Goal: Task Accomplishment & Management: Manage account settings

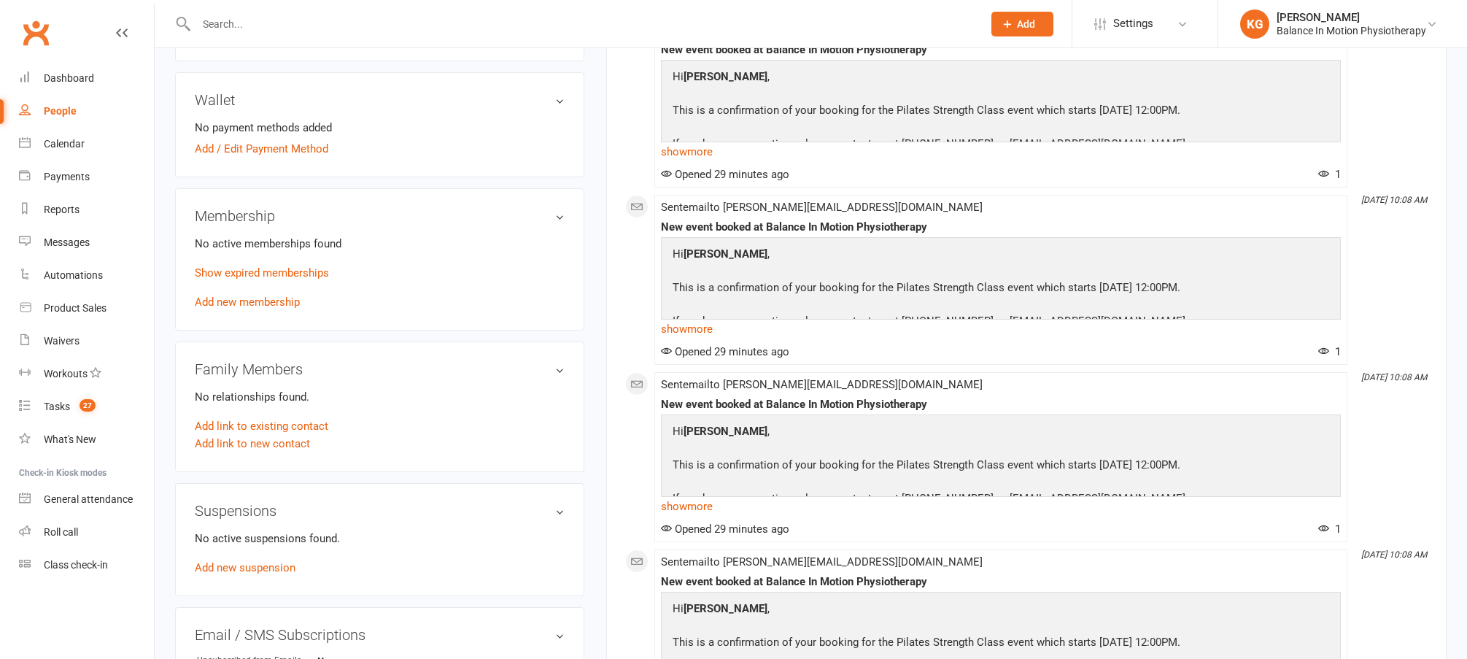
scroll to position [369, 0]
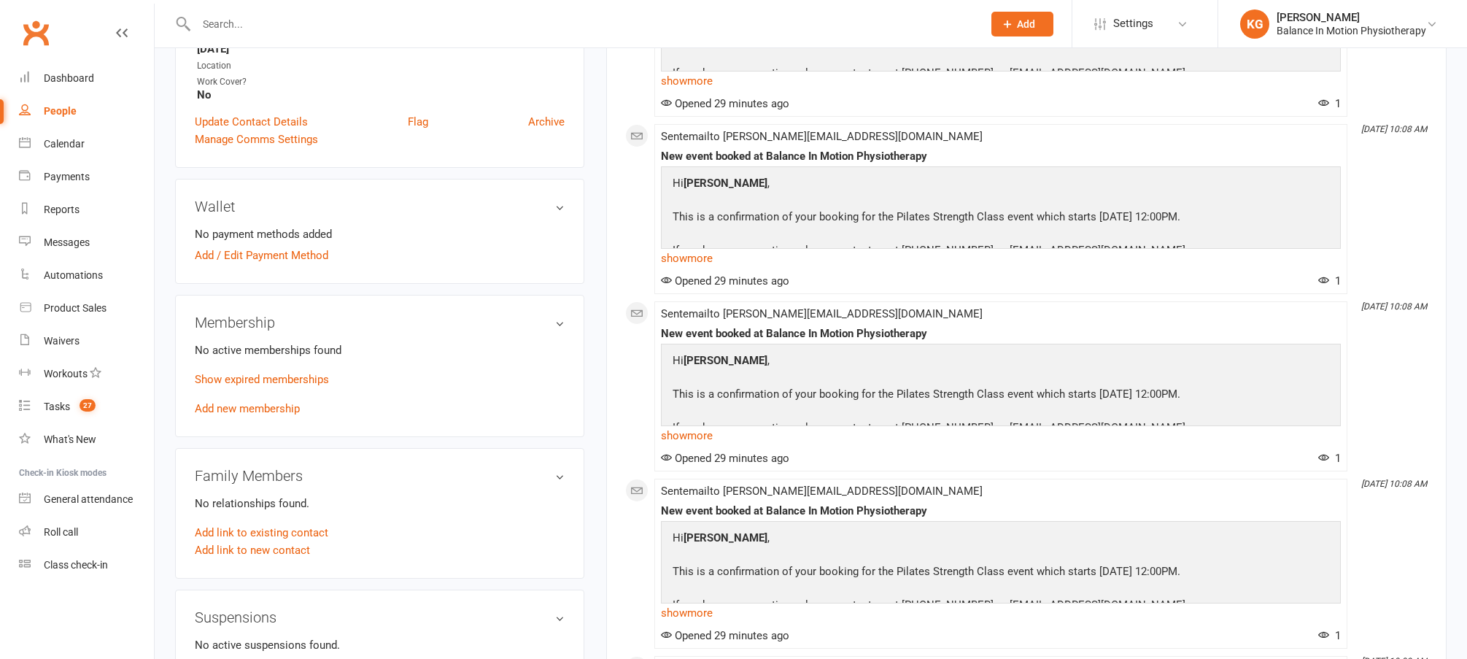
click at [298, 385] on div "No active memberships found Show expired memberships Add new membership" at bounding box center [380, 380] width 370 height 76
click at [296, 379] on link "Show expired memberships" at bounding box center [262, 379] width 134 height 13
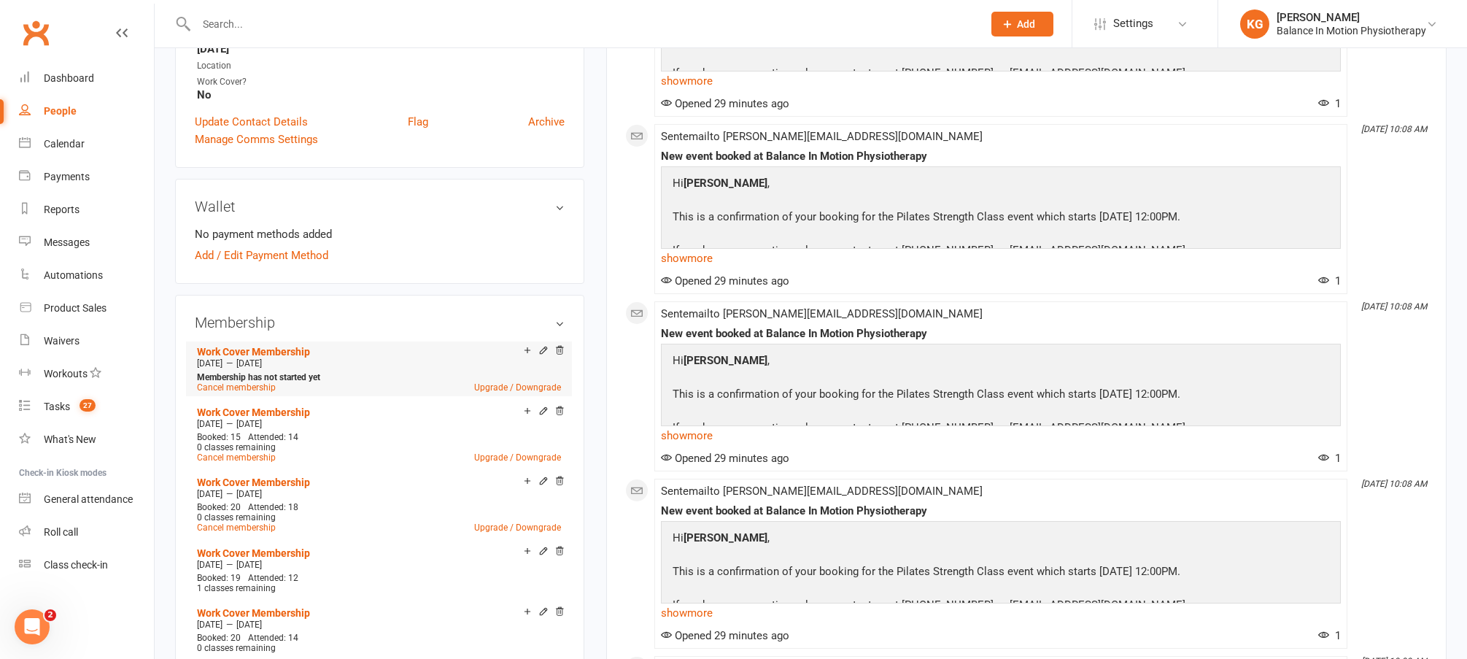
scroll to position [0, 0]
drag, startPoint x: 269, startPoint y: 377, endPoint x: 333, endPoint y: 376, distance: 64.2
click at [333, 376] on div "Membership has not started yet Cancel membership Upgrade / Downgrade" at bounding box center [378, 381] width 371 height 21
click at [547, 351] on div "Add make-up class" at bounding box center [579, 351] width 82 height 15
click at [541, 347] on icon at bounding box center [544, 350] width 10 height 10
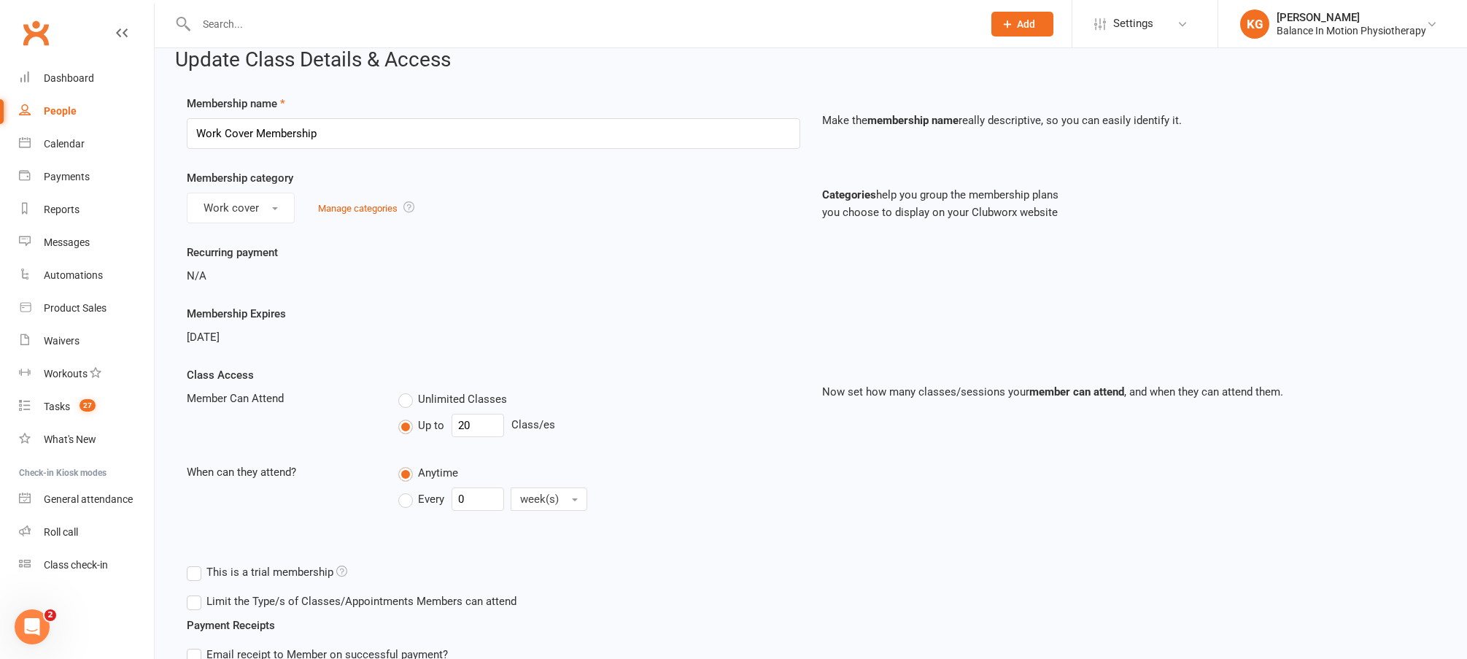
scroll to position [34, 0]
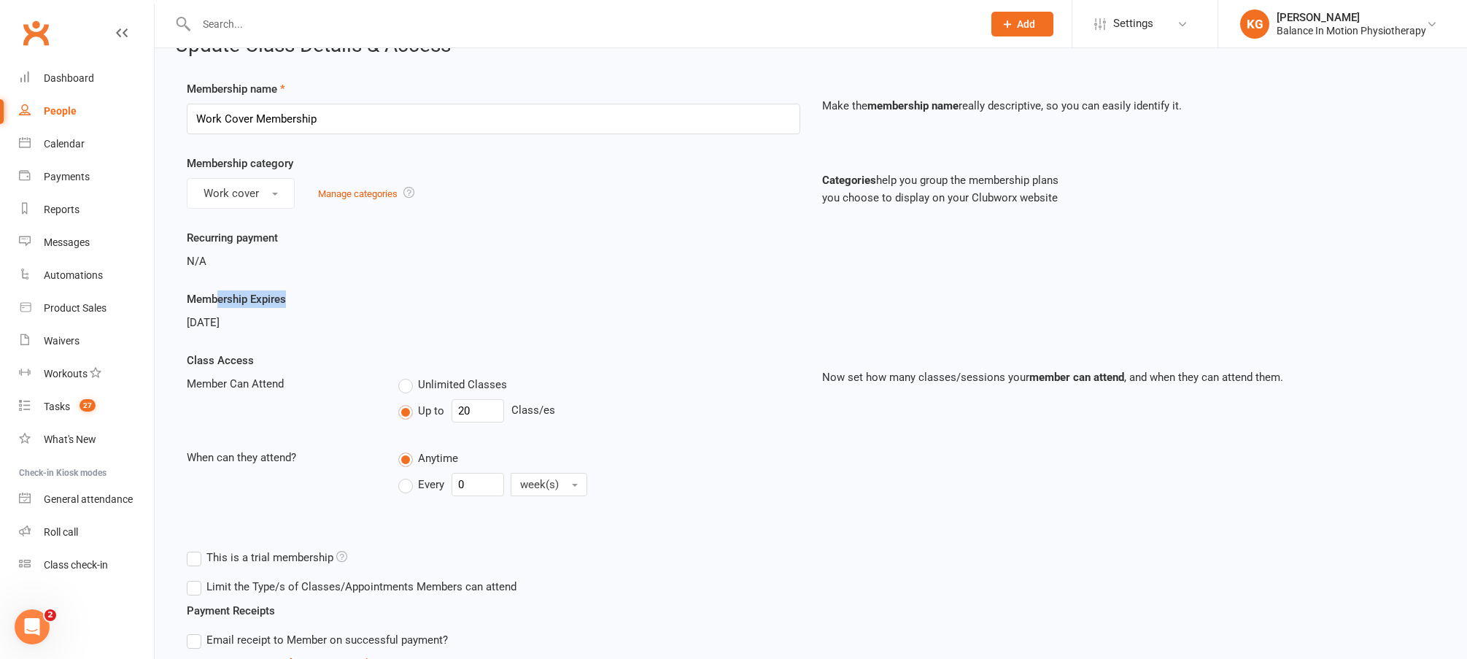
drag, startPoint x: 218, startPoint y: 302, endPoint x: 330, endPoint y: 314, distance: 112.3
click at [329, 309] on div "Membership Expires [DATE]" at bounding box center [494, 310] width 636 height 41
click at [333, 315] on div "[DATE]" at bounding box center [494, 323] width 614 height 18
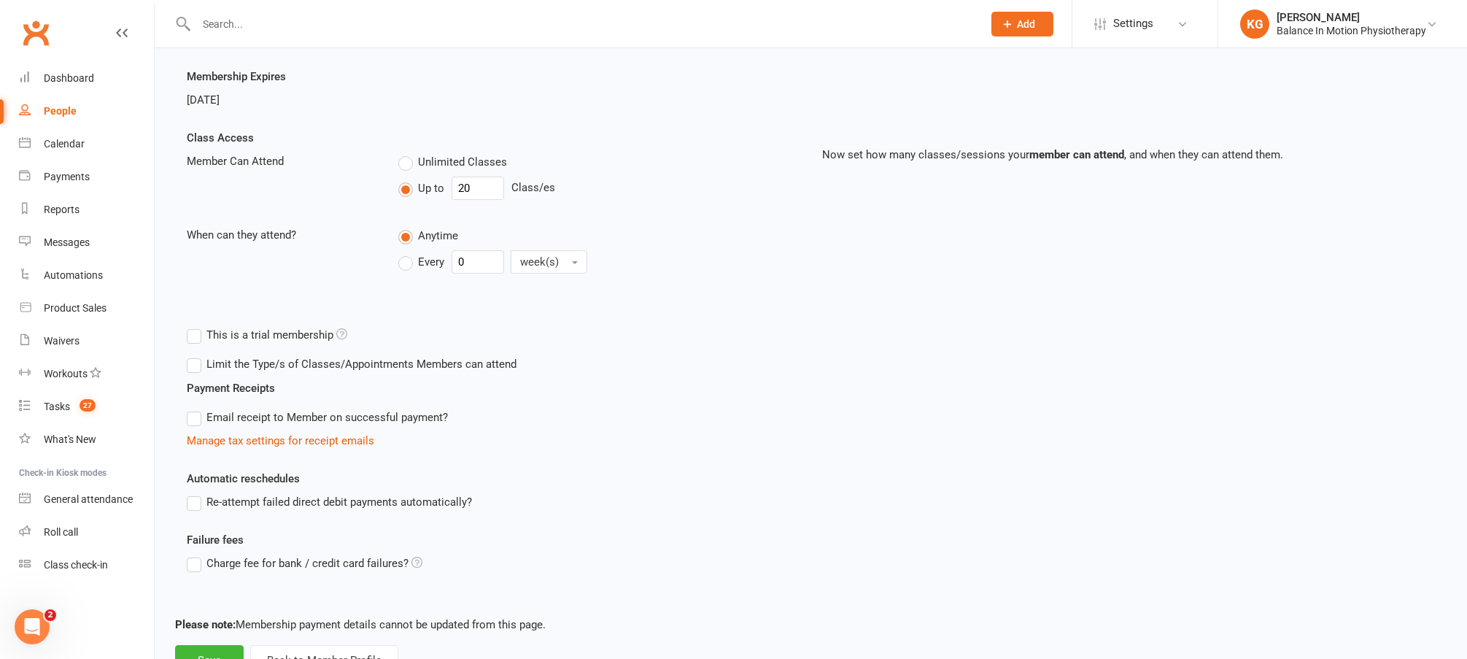
scroll to position [315, 0]
